Goal: Task Accomplishment & Management: Manage account settings

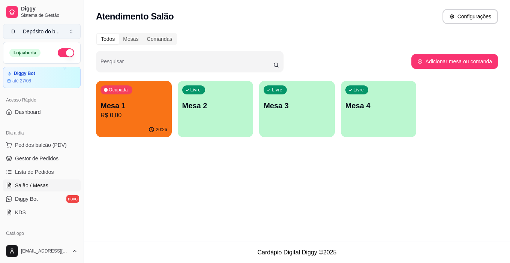
click at [43, 30] on div "Depósito do b ..." at bounding box center [41, 31] width 37 height 7
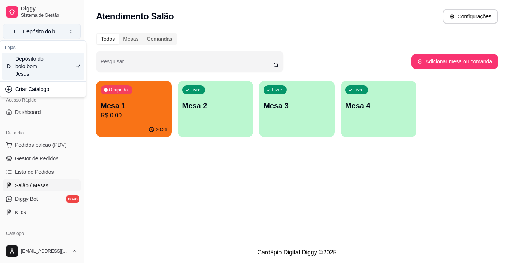
click at [43, 31] on div "Depósito do b ..." at bounding box center [41, 31] width 37 height 7
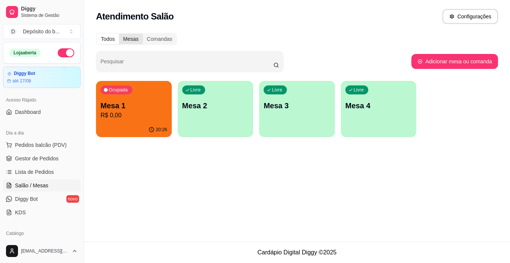
click at [129, 38] on div "Mesas" at bounding box center [131, 39] width 24 height 10
click at [119, 34] on input "Mesas" at bounding box center [119, 34] width 0 height 0
click at [149, 37] on div "Comandas" at bounding box center [160, 39] width 34 height 10
click at [143, 34] on input "Comandas" at bounding box center [143, 34] width 0 height 0
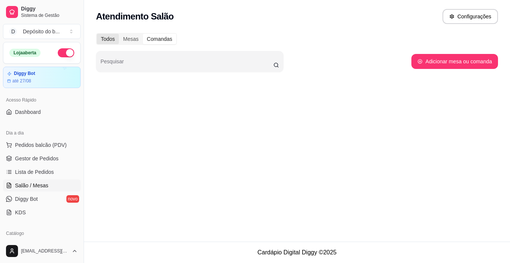
click at [108, 35] on div "Todos" at bounding box center [108, 39] width 22 height 10
click at [97, 34] on input "Todos" at bounding box center [97, 34] width 0 height 0
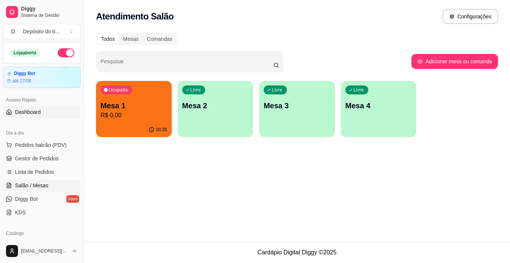
click at [31, 112] on span "Dashboard" at bounding box center [28, 111] width 26 height 7
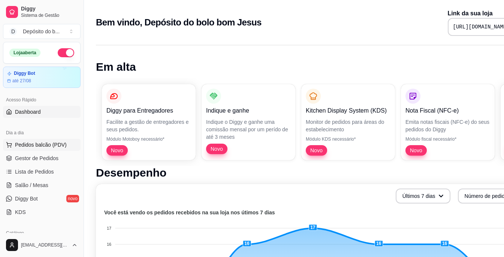
click at [29, 151] on button "Pedidos balcão (PDV)" at bounding box center [42, 145] width 78 height 12
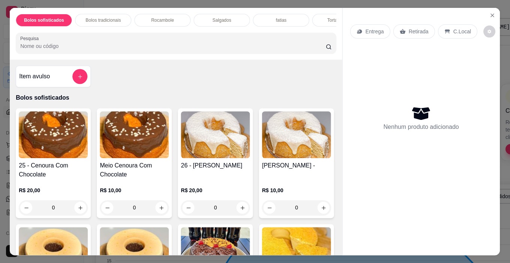
click at [29, 150] on img at bounding box center [53, 134] width 69 height 47
click at [489, 19] on section "Bolos sofisticados Bolos tradicionais Rocambole Salgados fatias Torta no pote C…" at bounding box center [254, 131] width 489 height 247
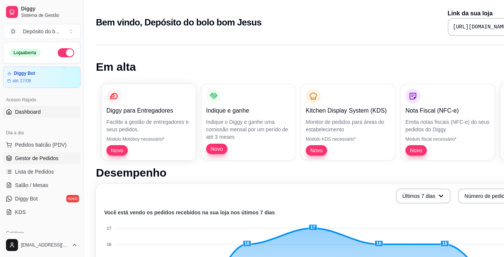
click at [54, 160] on span "Gestor de Pedidos" at bounding box center [36, 158] width 43 height 7
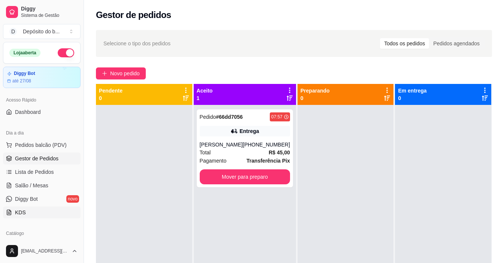
click at [31, 212] on link "KDS" at bounding box center [42, 212] width 78 height 12
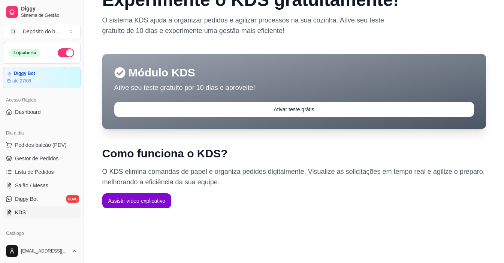
scroll to position [48, 0]
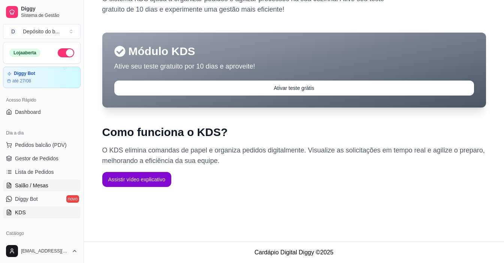
click at [19, 188] on span "Salão / Mesas" at bounding box center [31, 185] width 33 height 7
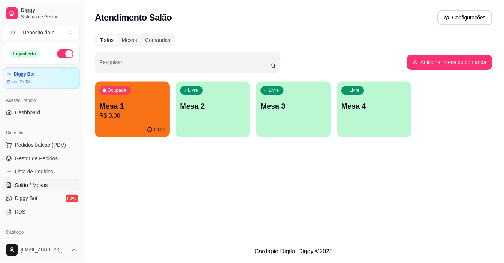
scroll to position [187, 0]
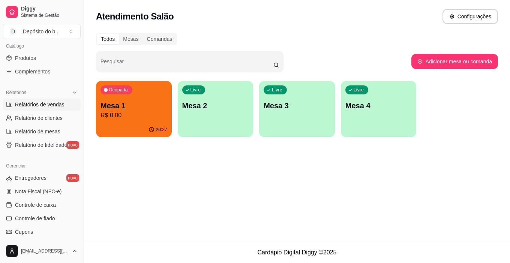
click at [52, 105] on span "Relatórios de vendas" at bounding box center [39, 104] width 49 height 7
select select "ALL"
select select "0"
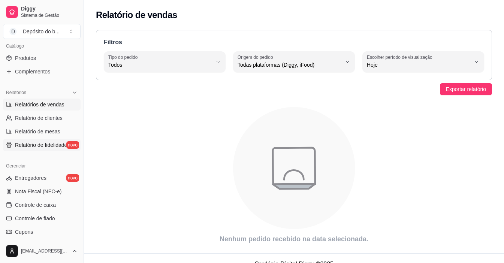
click at [44, 147] on span "Relatório de fidelidade" at bounding box center [41, 144] width 52 height 7
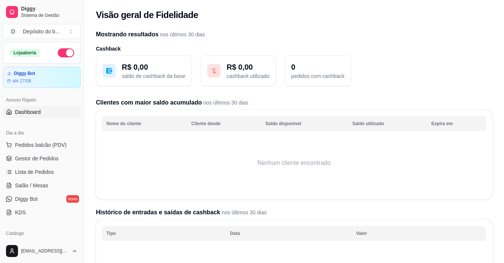
click at [25, 112] on span "Dashboard" at bounding box center [28, 111] width 26 height 7
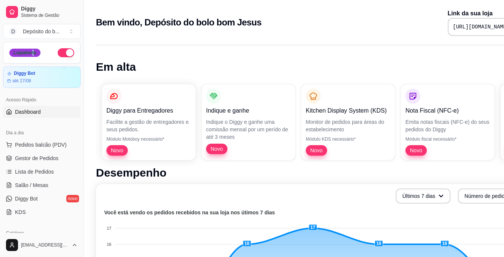
click at [33, 56] on div "Loja aberta" at bounding box center [24, 53] width 31 height 8
click at [43, 57] on div "Loja aberta" at bounding box center [41, 52] width 77 height 21
click at [47, 28] on div "Depósito do b ..." at bounding box center [41, 31] width 37 height 7
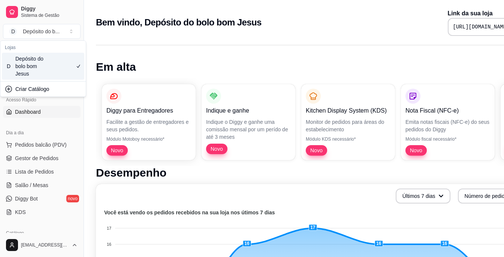
click at [41, 74] on div "Depósito do bolo bom Jesus" at bounding box center [32, 66] width 34 height 22
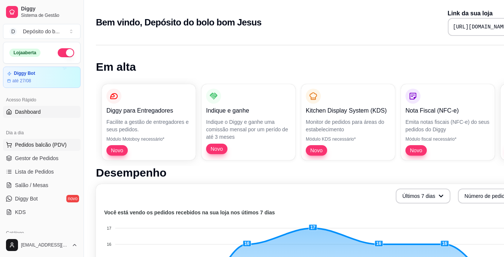
click at [42, 144] on span "Pedidos balcão (PDV)" at bounding box center [41, 144] width 52 height 7
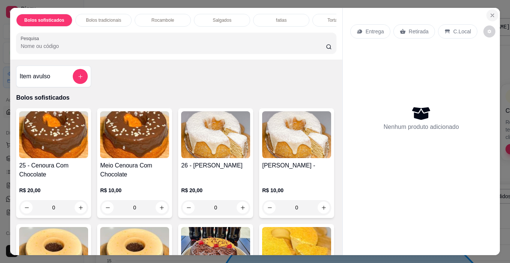
click at [489, 17] on button "Close" at bounding box center [492, 15] width 12 height 12
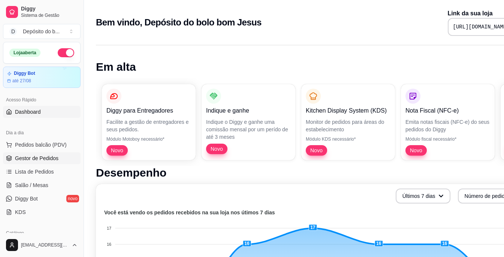
click at [36, 160] on span "Gestor de Pedidos" at bounding box center [36, 158] width 43 height 7
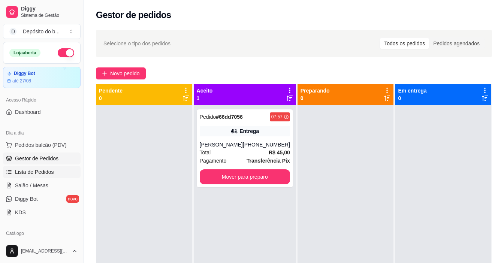
click at [32, 174] on span "Lista de Pedidos" at bounding box center [34, 171] width 39 height 7
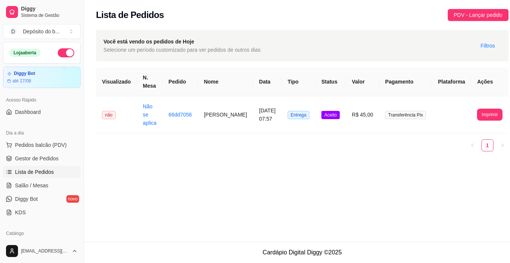
click at [25, 191] on ul "Pedidos balcão (PDV) Gestor de Pedidos Lista de Pedidos Salão / Mesas Diggy Bot…" at bounding box center [42, 178] width 78 height 79
click at [26, 196] on span "Diggy Bot" at bounding box center [26, 198] width 23 height 7
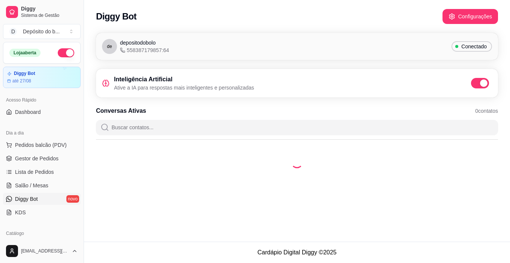
click at [25, 179] on ul "Pedidos balcão (PDV) Gestor de Pedidos Lista de Pedidos Salão / Mesas Diggy Bot…" at bounding box center [42, 178] width 78 height 79
click at [27, 170] on span "Lista de Pedidos" at bounding box center [34, 171] width 39 height 7
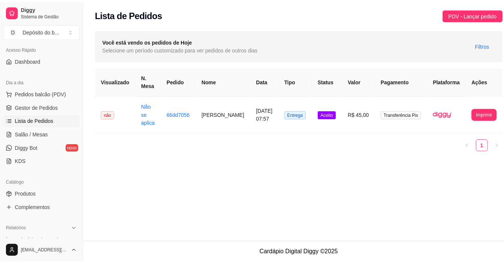
scroll to position [75, 0]
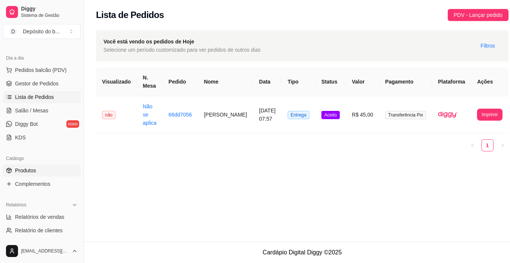
click at [39, 170] on link "Produtos" at bounding box center [42, 170] width 78 height 12
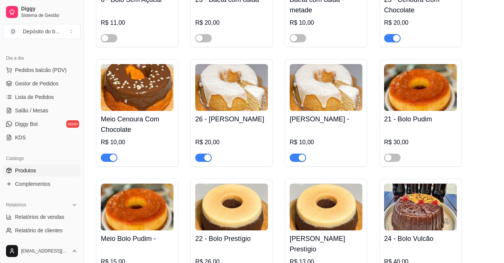
scroll to position [187, 0]
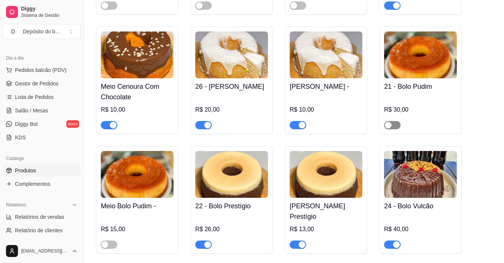
click at [395, 126] on span "button" at bounding box center [392, 125] width 16 height 8
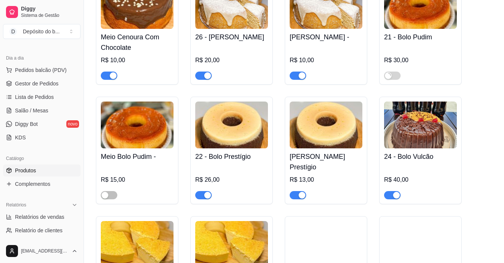
scroll to position [262, 0]
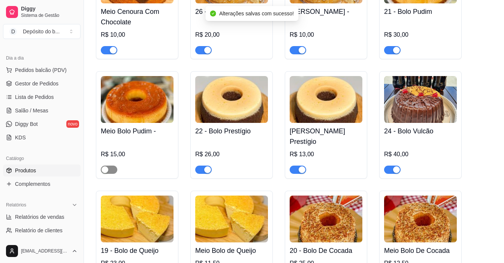
click at [111, 166] on span "button" at bounding box center [109, 170] width 16 height 8
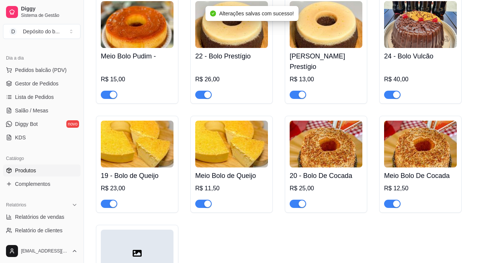
scroll to position [450, 0]
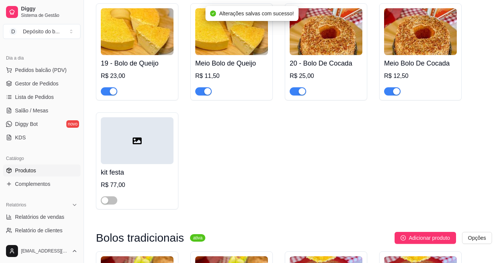
click at [302, 87] on button "button" at bounding box center [298, 91] width 16 height 8
click at [397, 88] on div "button" at bounding box center [396, 91] width 7 height 7
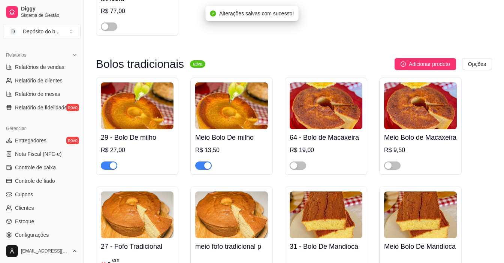
scroll to position [674, 0]
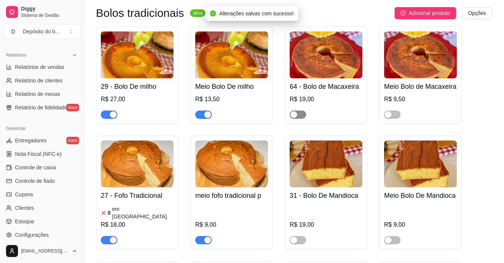
click at [298, 115] on span "button" at bounding box center [298, 115] width 16 height 8
click at [392, 117] on button "button" at bounding box center [392, 115] width 16 height 8
click at [289, 234] on div "31 - Bolo De Mandioca R$ 19,00" at bounding box center [326, 193] width 82 height 114
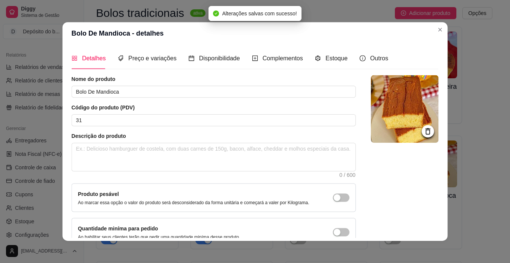
drag, startPoint x: 293, startPoint y: 236, endPoint x: 296, endPoint y: 232, distance: 4.8
click at [293, 235] on div "Quantidade miníma para pedido Ao habilitar seus clientes terão que pedir uma qu…" at bounding box center [213, 232] width 271 height 16
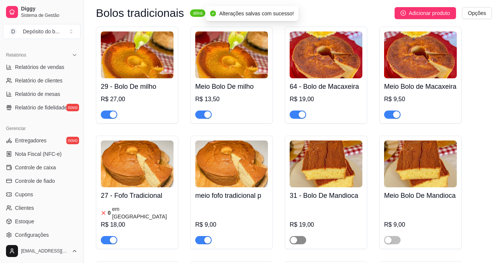
click at [302, 239] on span "button" at bounding box center [298, 240] width 16 height 8
click at [390, 237] on div "button" at bounding box center [388, 240] width 7 height 7
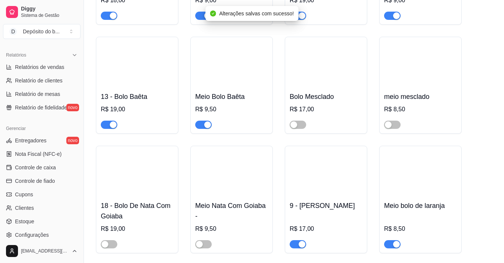
scroll to position [899, 0]
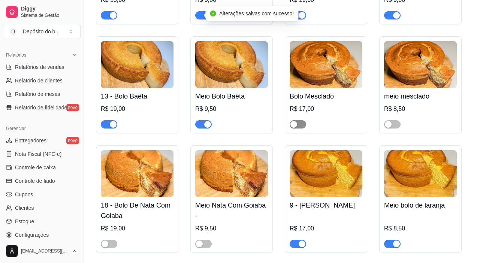
click at [296, 121] on div "button" at bounding box center [293, 124] width 7 height 7
click at [389, 121] on div "button" at bounding box center [388, 124] width 7 height 7
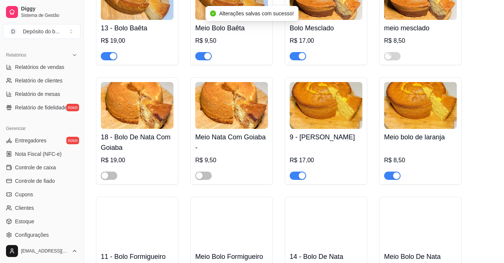
scroll to position [1049, 0]
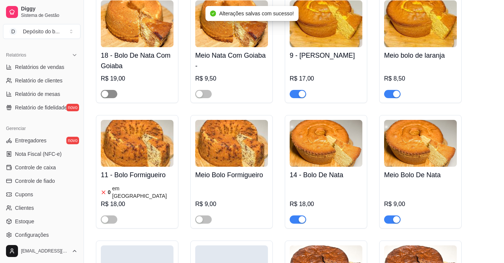
click at [109, 90] on span "button" at bounding box center [109, 94] width 16 height 8
click at [207, 90] on span "button" at bounding box center [203, 94] width 16 height 8
click at [115, 215] on span "button" at bounding box center [109, 219] width 16 height 8
click at [208, 215] on span "button" at bounding box center [203, 219] width 16 height 8
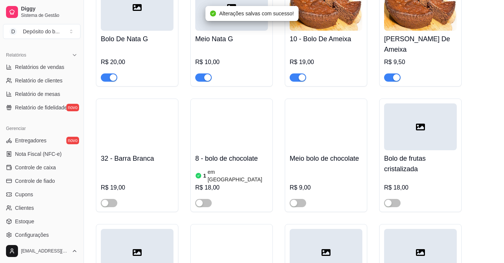
scroll to position [1311, 0]
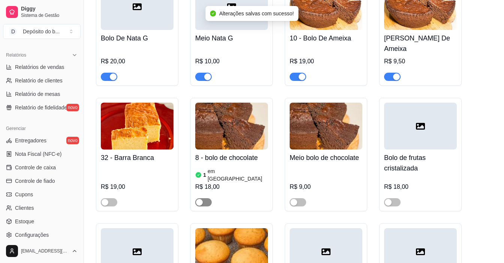
drag, startPoint x: 202, startPoint y: 177, endPoint x: 230, endPoint y: 172, distance: 27.7
click at [202, 199] on div "button" at bounding box center [199, 202] width 7 height 7
click at [302, 198] on span "button" at bounding box center [298, 202] width 16 height 8
click at [105, 199] on div "button" at bounding box center [105, 202] width 7 height 7
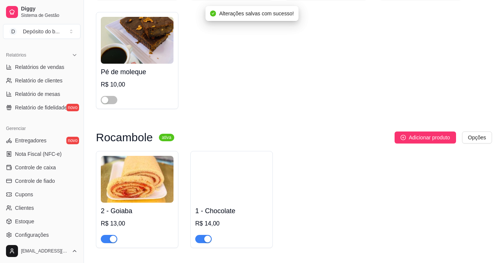
scroll to position [1724, 0]
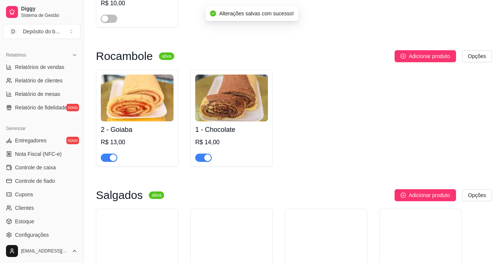
click at [202, 154] on span "button" at bounding box center [203, 158] width 16 height 8
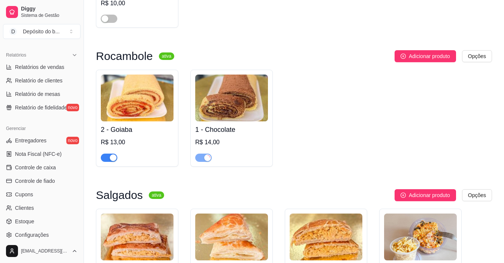
click at [106, 154] on span "button" at bounding box center [109, 158] width 16 height 8
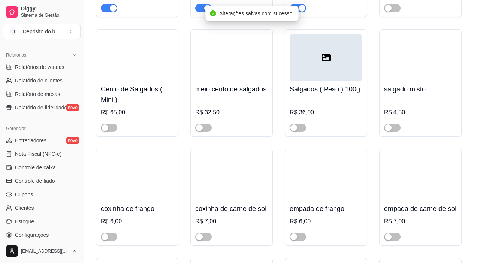
scroll to position [2023, 0]
